Goal: Information Seeking & Learning: Learn about a topic

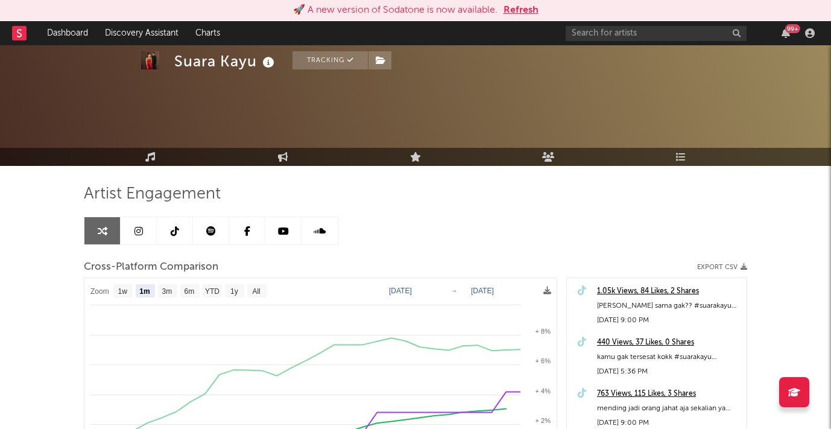
select select "1m"
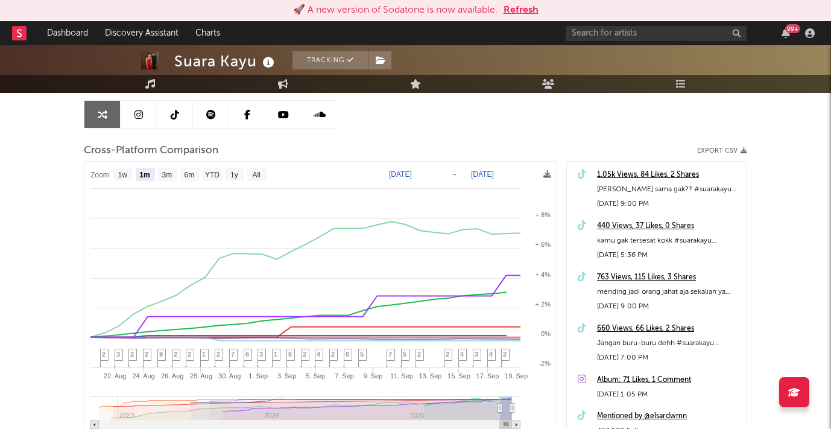
click at [526, 12] on button "Refresh" at bounding box center [521, 10] width 35 height 14
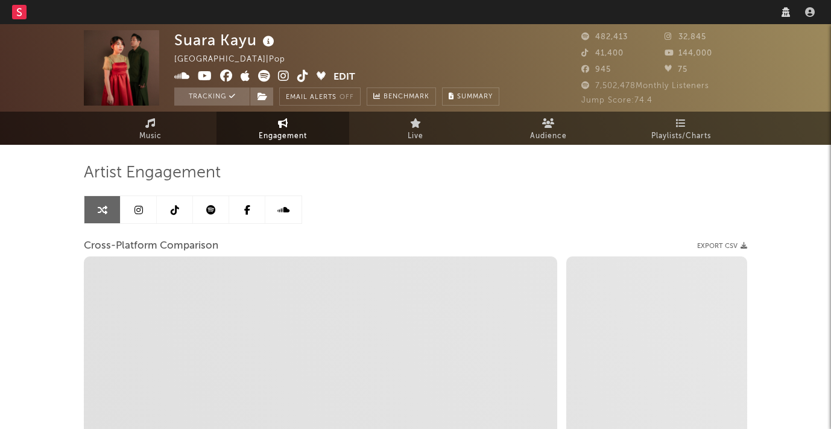
select select "1w"
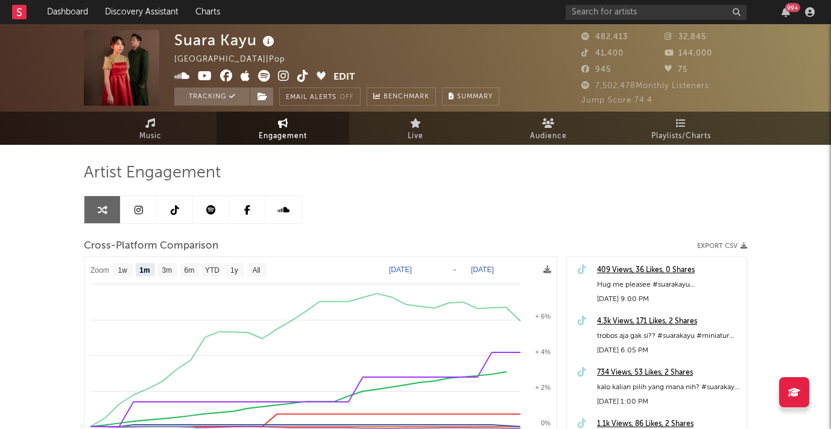
select select "1m"
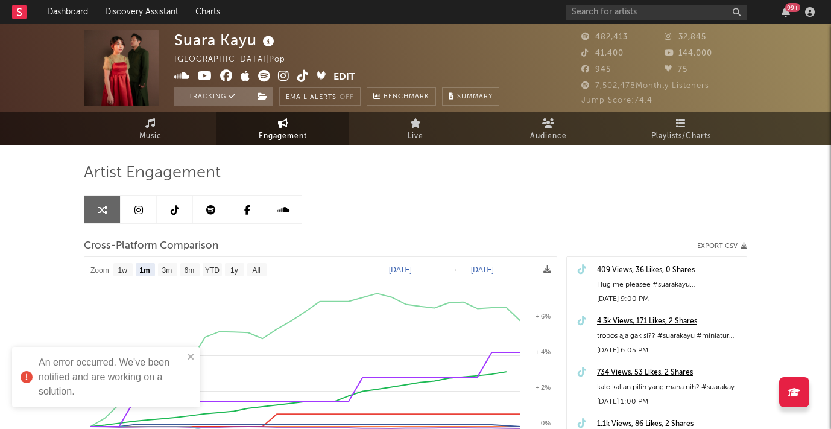
scroll to position [95, 0]
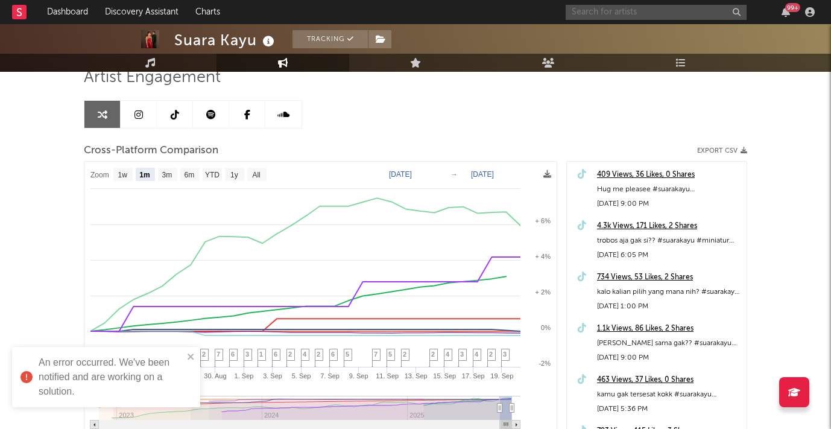
click at [587, 10] on input "text" at bounding box center [656, 12] width 181 height 15
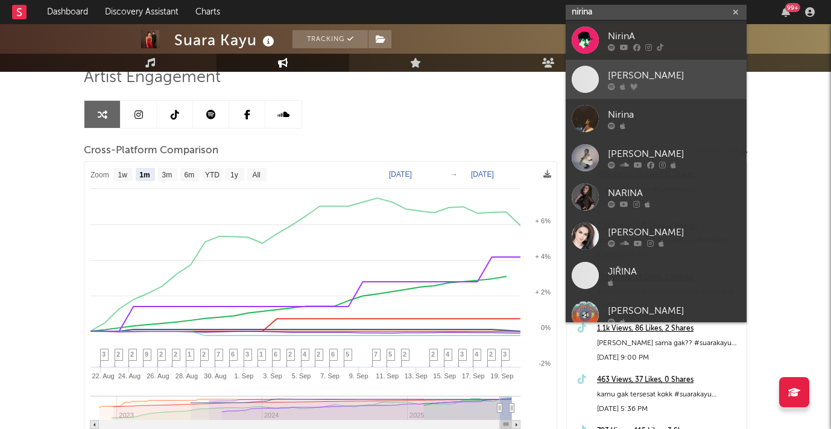
type input "nirina"
click at [624, 74] on div "[PERSON_NAME]" at bounding box center [674, 75] width 133 height 14
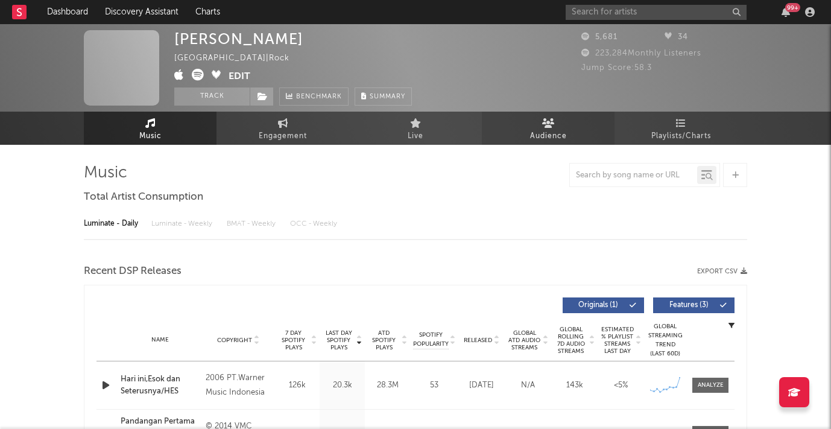
select select "6m"
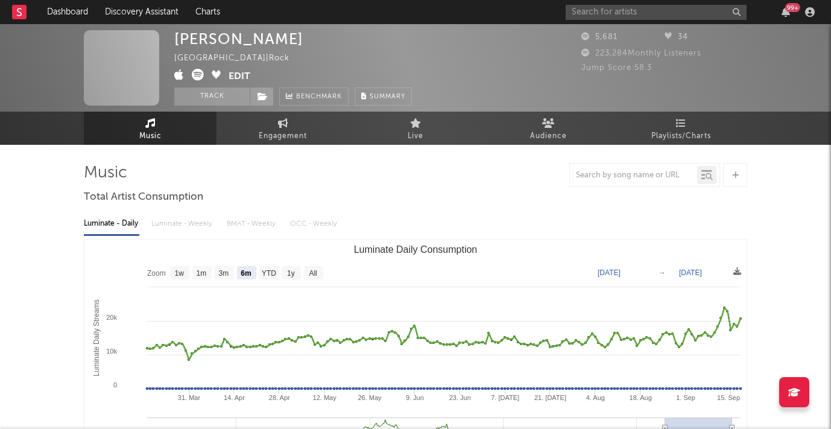
select select "6m"
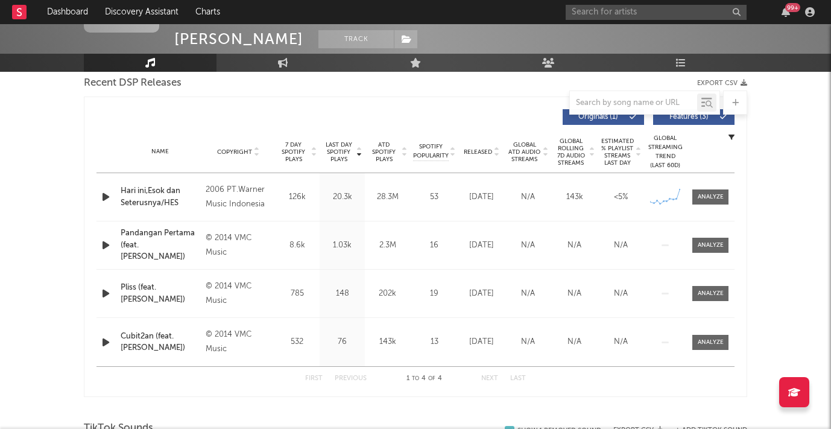
scroll to position [432, 0]
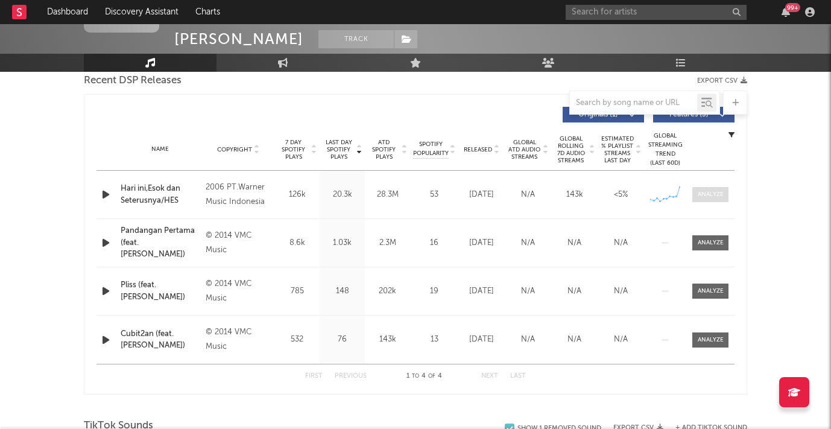
click at [709, 195] on div at bounding box center [711, 194] width 26 height 9
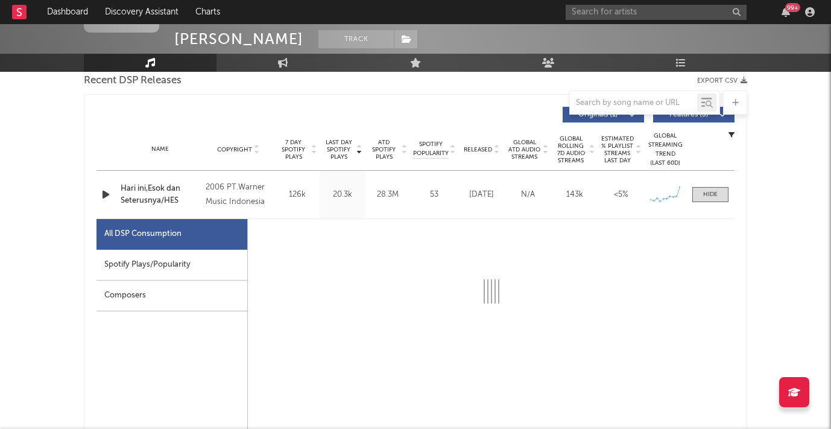
select select "6m"
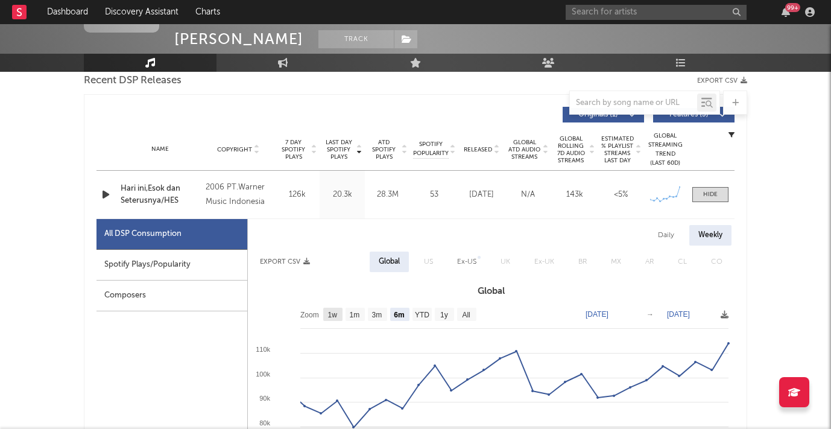
click at [332, 314] on text "1w" at bounding box center [333, 315] width 10 height 8
select select "1w"
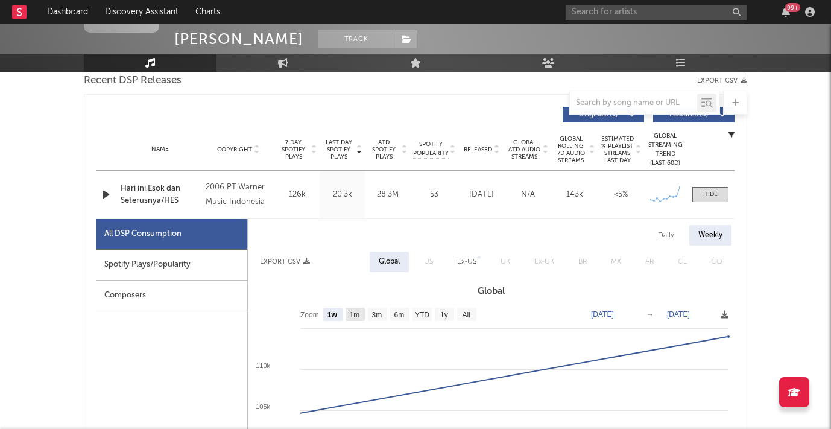
click at [357, 311] on text "1m" at bounding box center [355, 315] width 10 height 8
select select "1m"
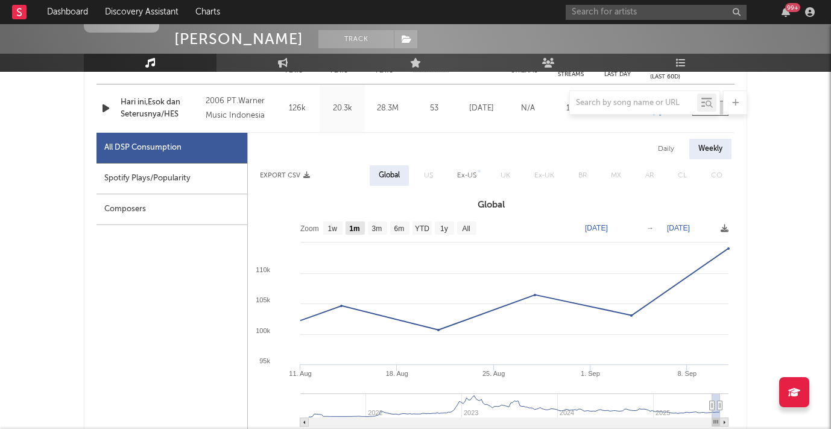
scroll to position [533, 0]
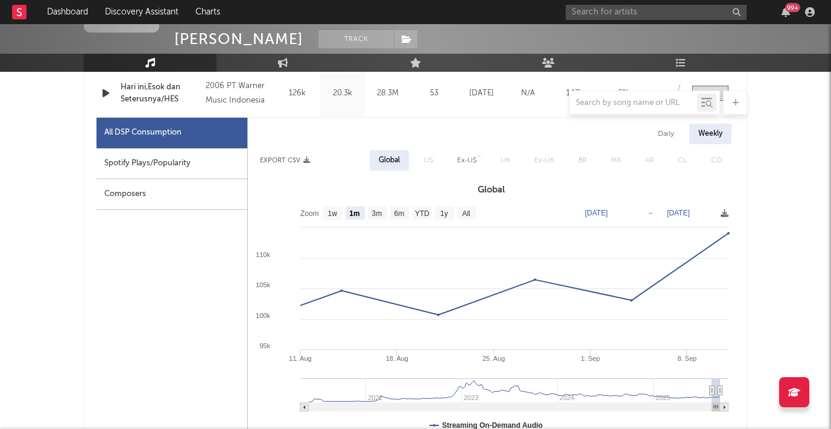
click at [194, 168] on div "Spotify Plays/Popularity" at bounding box center [172, 163] width 151 height 31
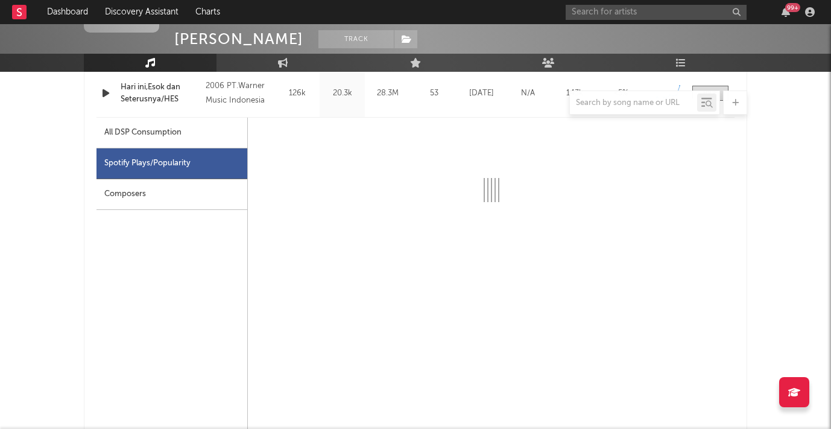
select select "1m"
select select "1w"
